Goal: Task Accomplishment & Management: Complete application form

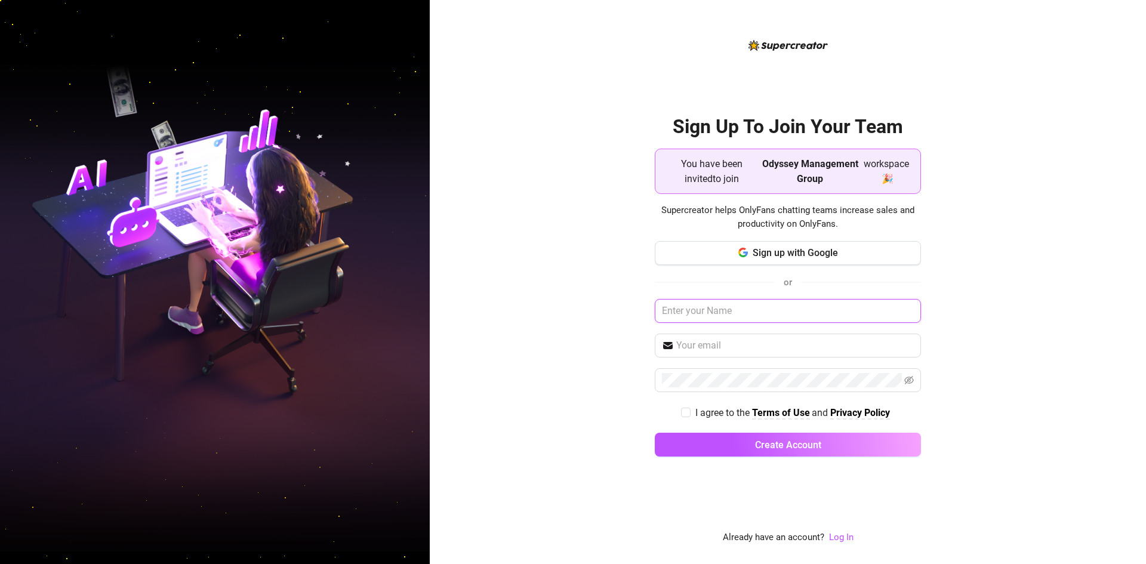
click at [719, 306] on input "text" at bounding box center [788, 311] width 266 height 24
type input "f"
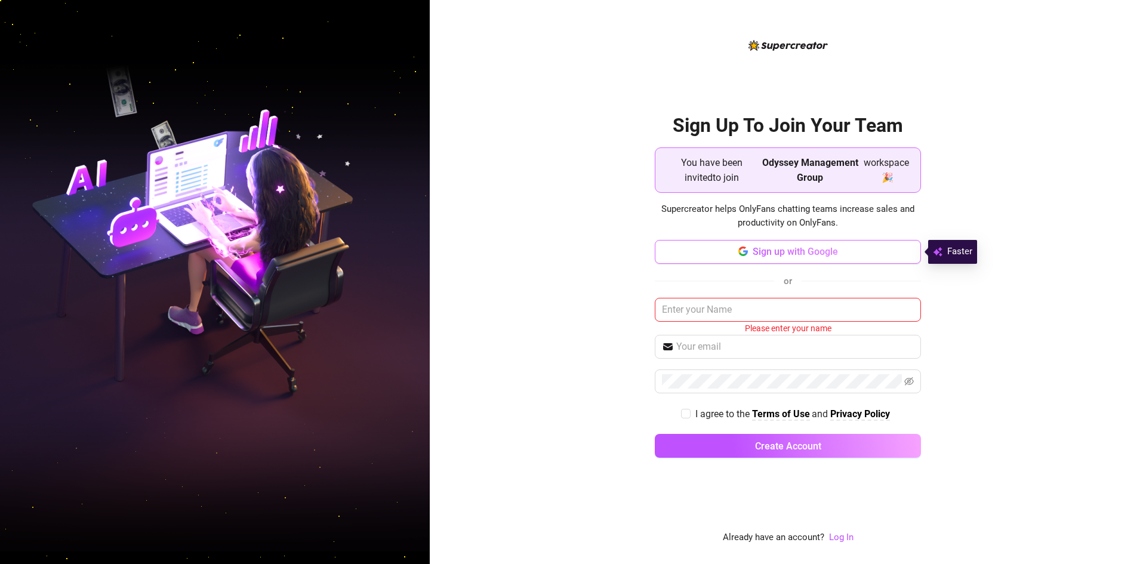
click at [753, 256] on span "Sign up with Google" at bounding box center [795, 251] width 85 height 11
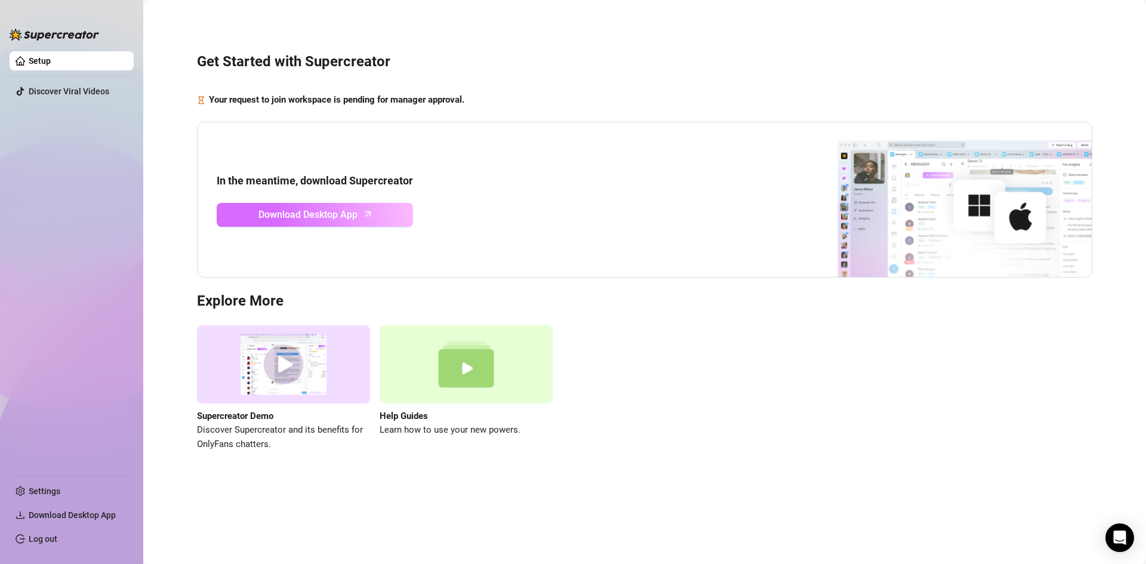
click at [293, 214] on span "Download Desktop App" at bounding box center [307, 214] width 99 height 15
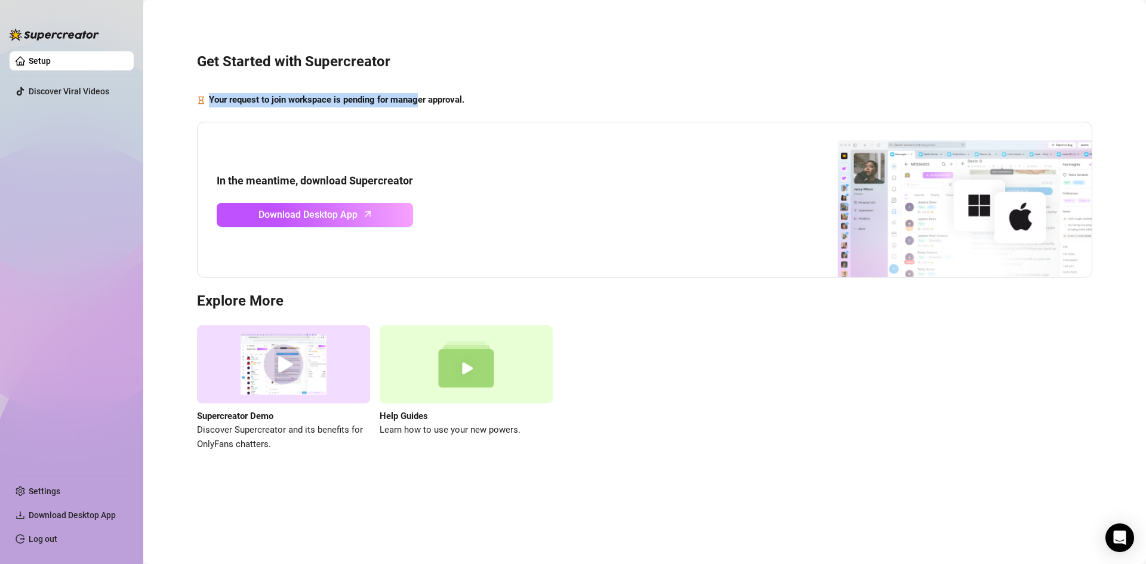
drag, startPoint x: 211, startPoint y: 98, endPoint x: 420, endPoint y: 98, distance: 208.3
click at [420, 98] on strong "Your request to join workspace is pending for manager approval." at bounding box center [336, 99] width 255 height 11
click at [396, 98] on strong "Your request to join workspace is pending for manager approval." at bounding box center [336, 99] width 255 height 11
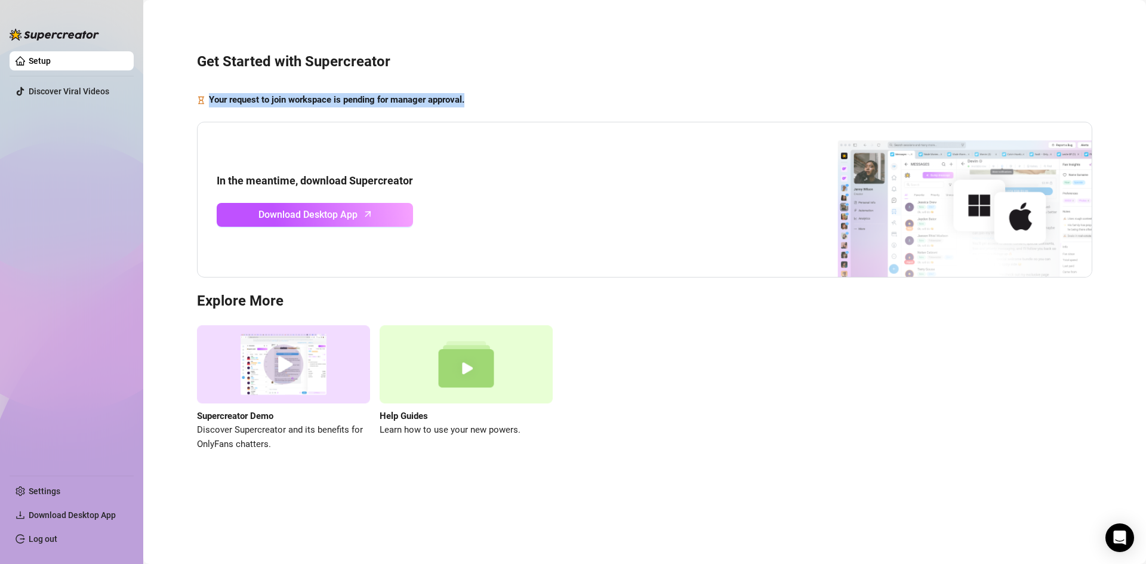
click at [396, 98] on strong "Your request to join workspace is pending for manager approval." at bounding box center [336, 99] width 255 height 11
click at [470, 147] on div "In the meantime, download Supercreator Download Desktop App" at bounding box center [644, 200] width 895 height 156
drag, startPoint x: 247, startPoint y: 101, endPoint x: 469, endPoint y: 113, distance: 222.4
click at [469, 113] on div "Get Started with Supercreator Your request to join workspace is pending for man…" at bounding box center [644, 244] width 979 height 473
click at [461, 130] on div "In the meantime, download Supercreator Download Desktop App" at bounding box center [644, 200] width 895 height 156
